Goal: Find contact information: Find contact information

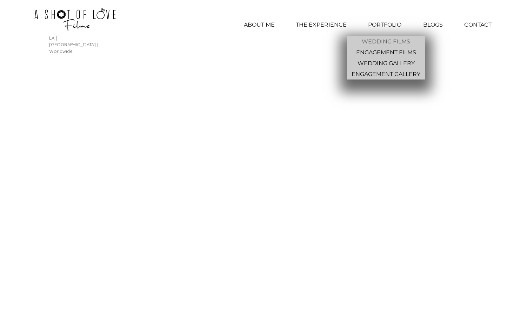
click at [388, 43] on p "WEDDING FILMS" at bounding box center [386, 41] width 54 height 11
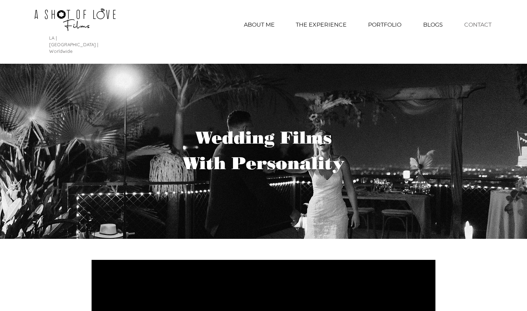
click at [478, 23] on p "CONTACT" at bounding box center [477, 25] width 34 height 18
